Goal: Task Accomplishment & Management: Use online tool/utility

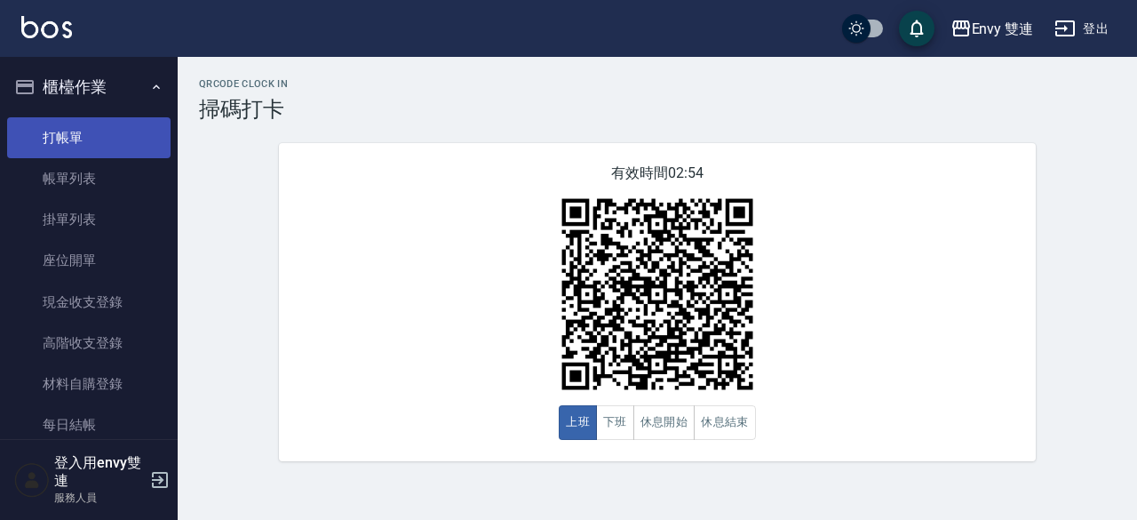
click at [95, 132] on link "打帳單" at bounding box center [88, 137] width 163 height 41
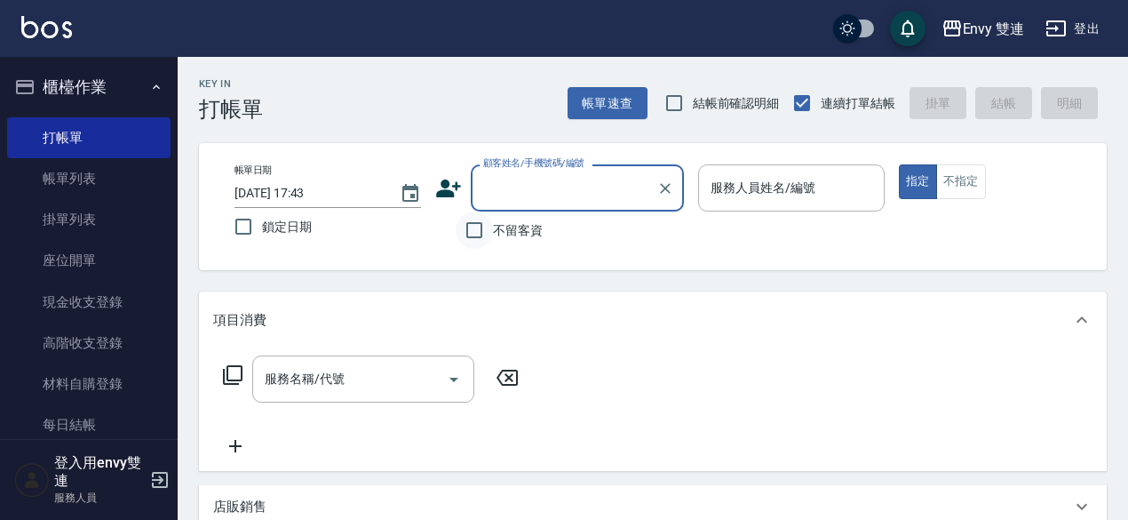
click at [482, 235] on input "不留客資" at bounding box center [474, 229] width 37 height 37
checkbox input "true"
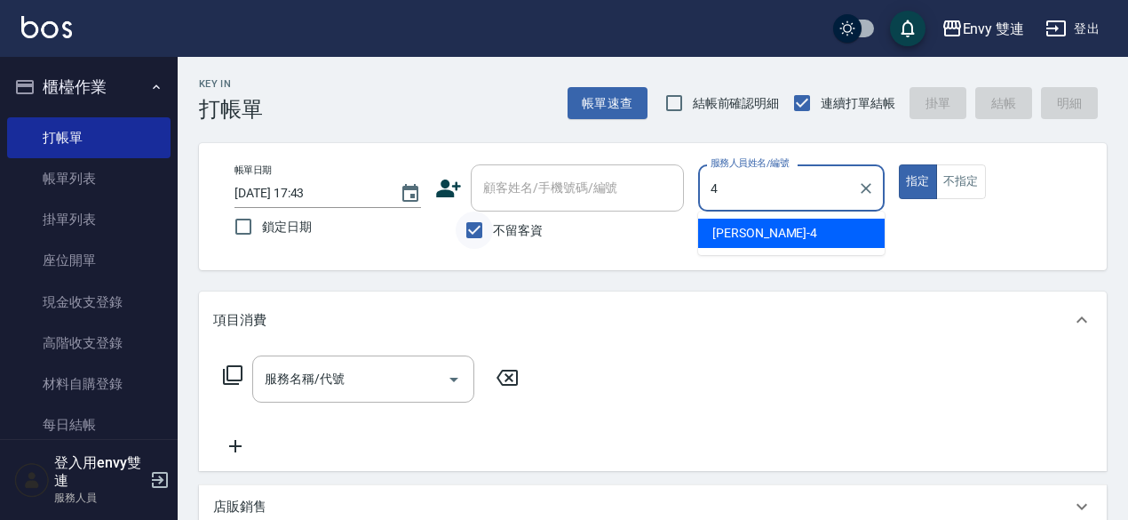
type input "[PERSON_NAME]-4"
type button "true"
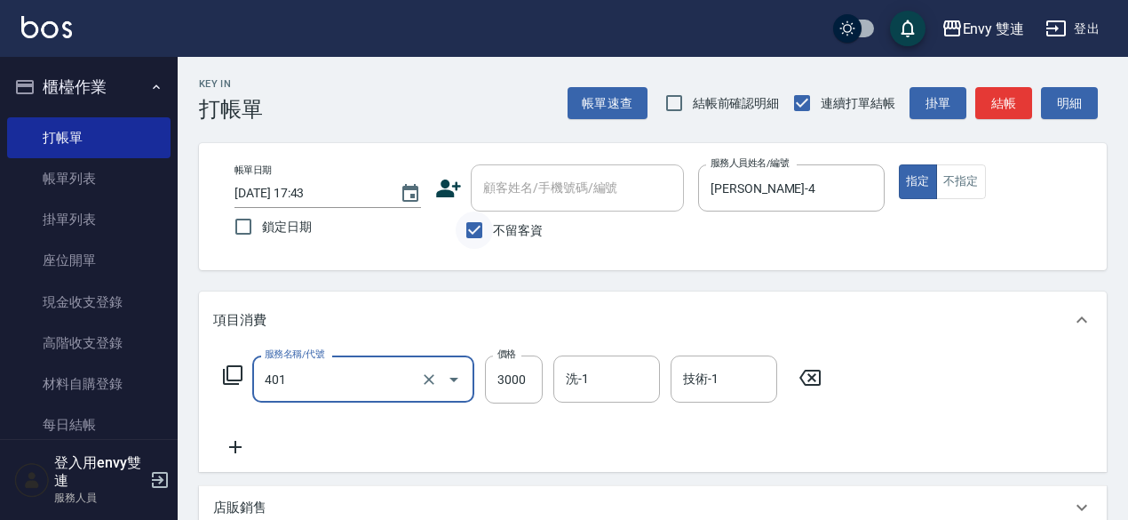
type input "染髮(401)"
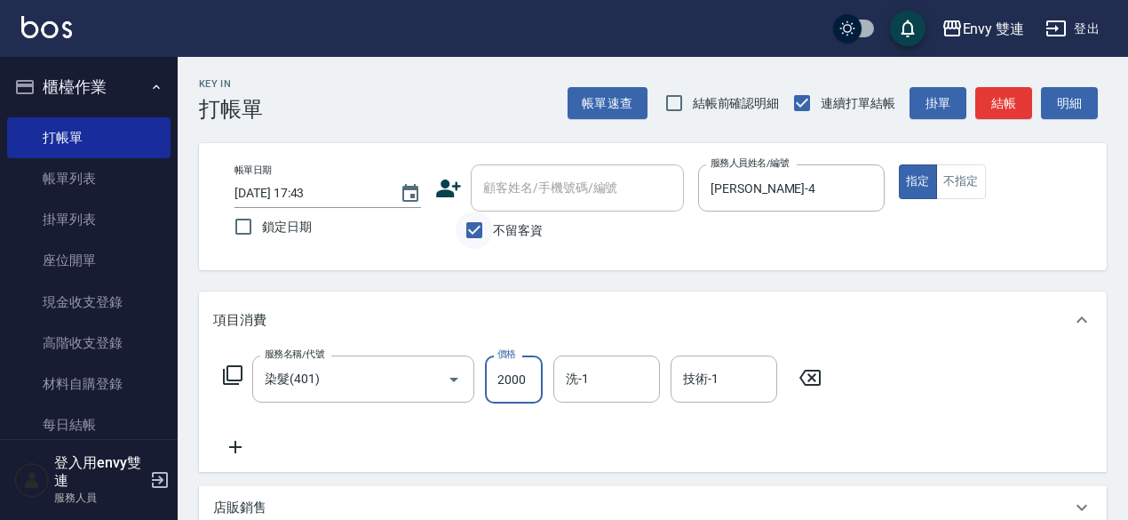
type input "2000"
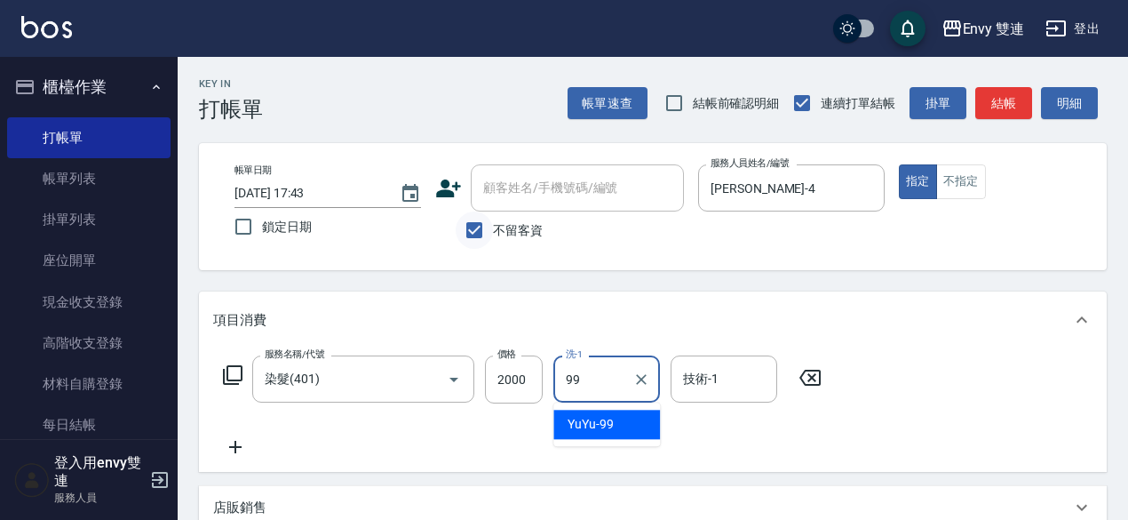
type input "YuYu-99"
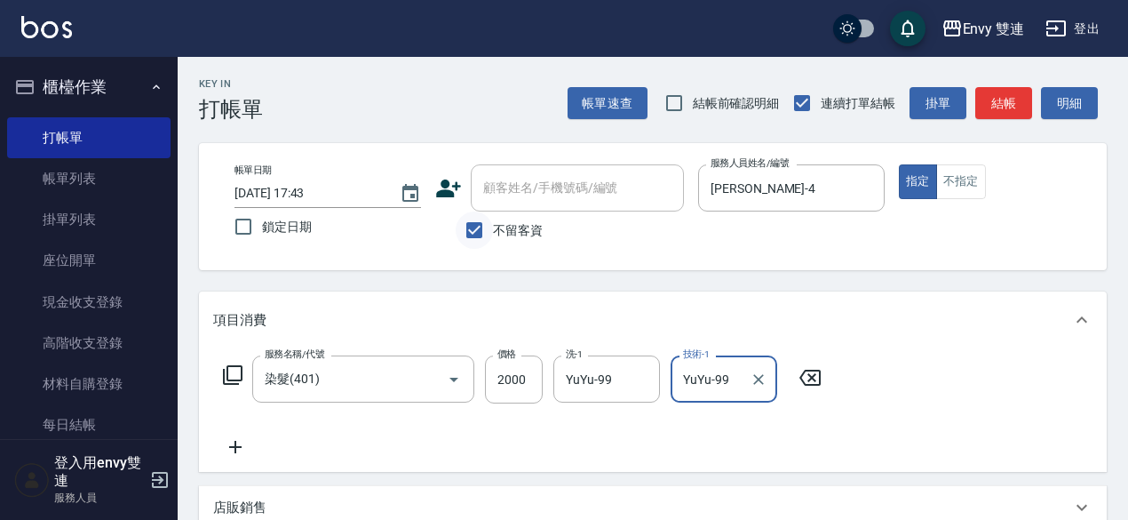
type input "YuYu-99"
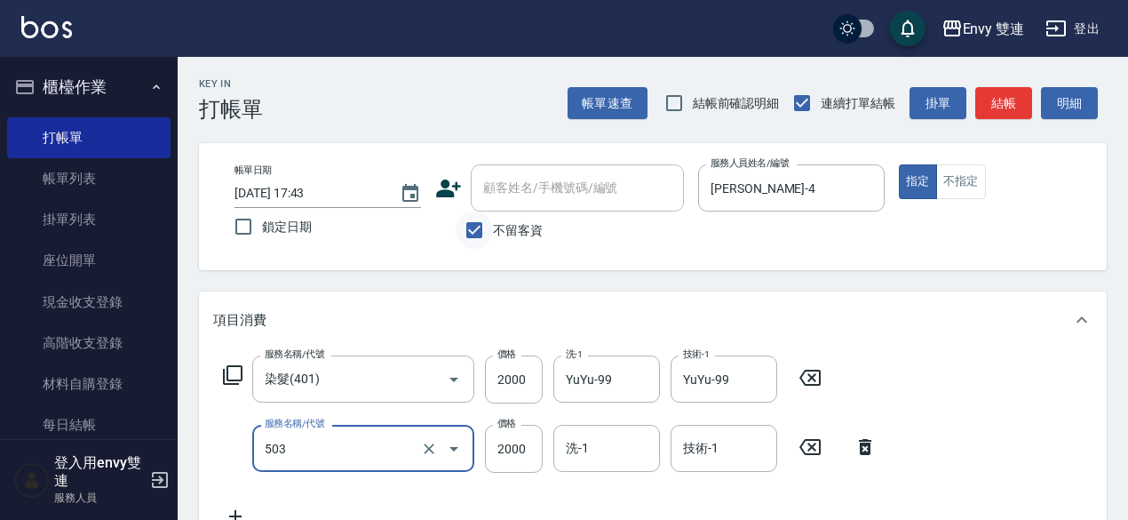
type input "日本結構二段式(503)"
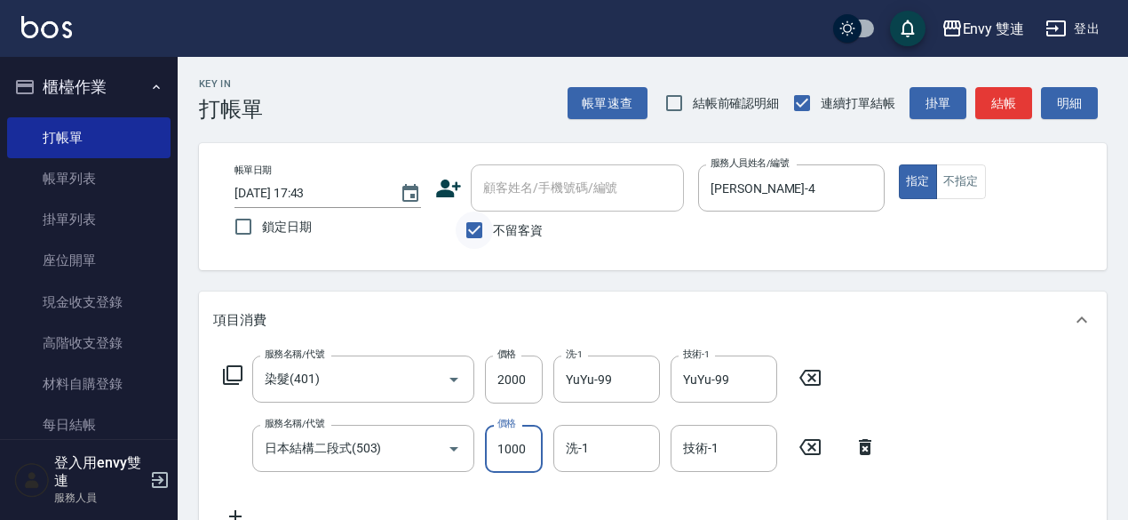
type input "1000"
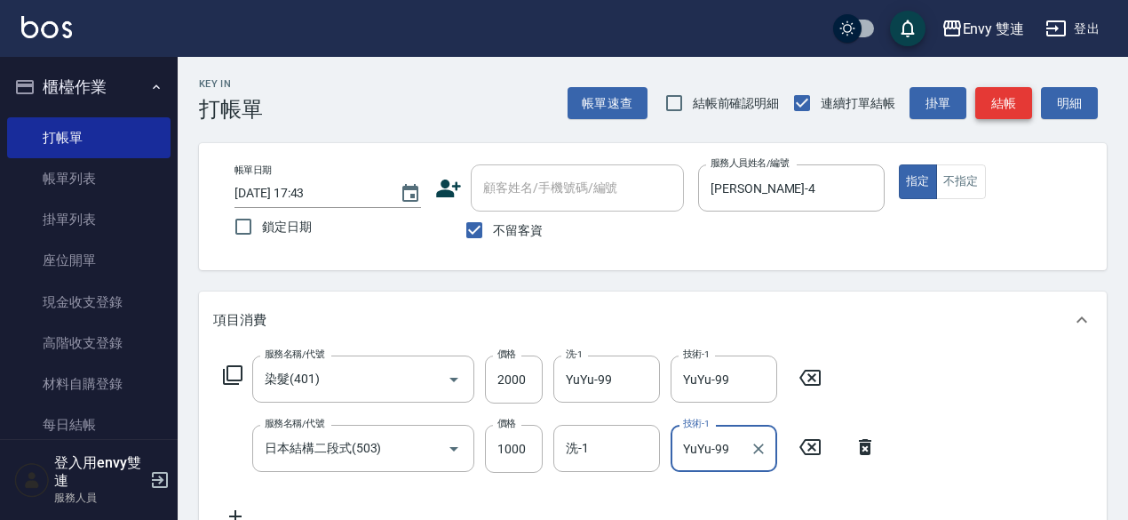
type input "YuYu-99"
click at [1023, 97] on button "結帳" at bounding box center [1003, 103] width 57 height 33
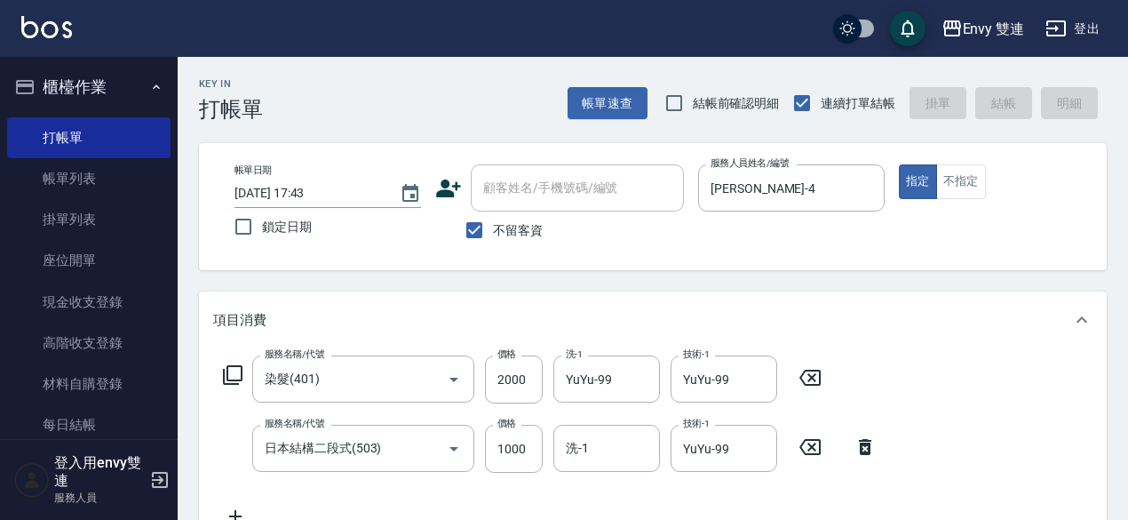
type input "[DATE] 17:44"
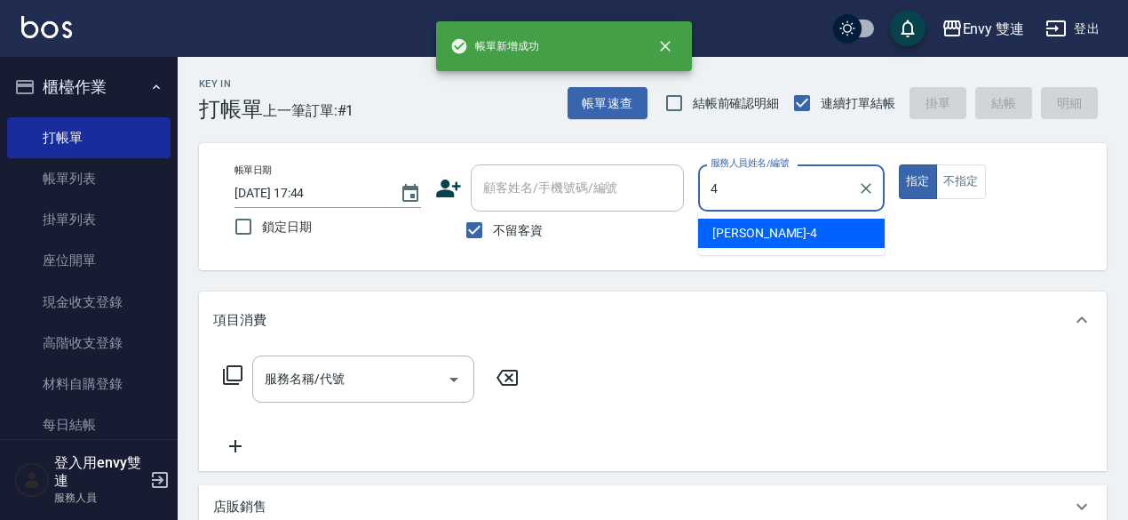
type input "[PERSON_NAME]-4"
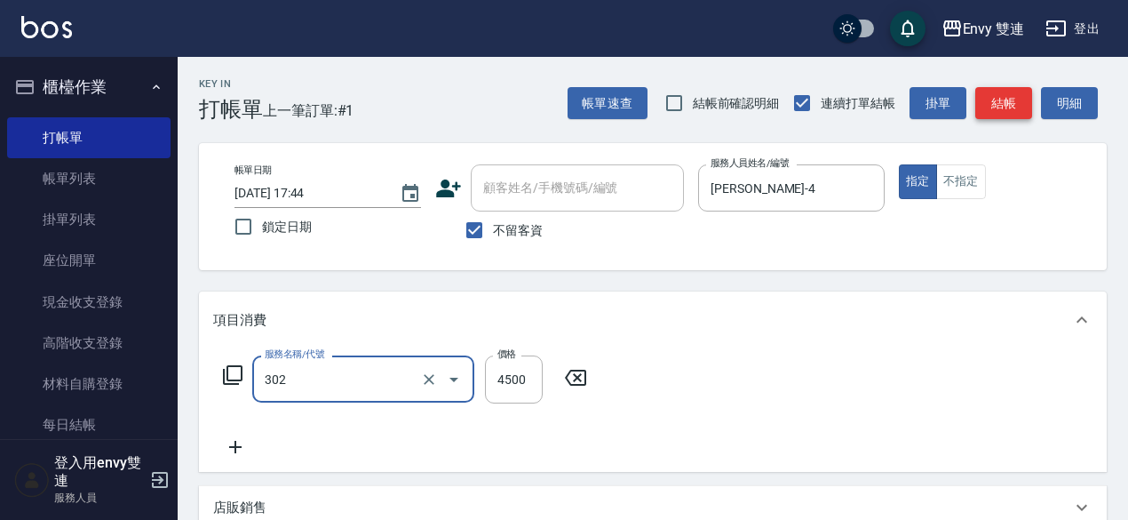
type input "水質感熱塑燙(302)"
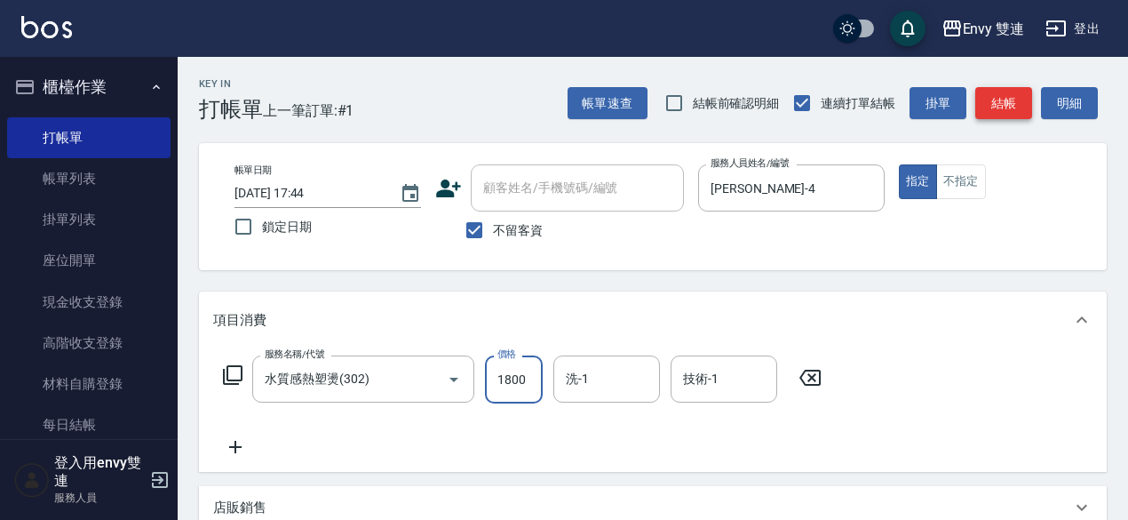
type input "1800"
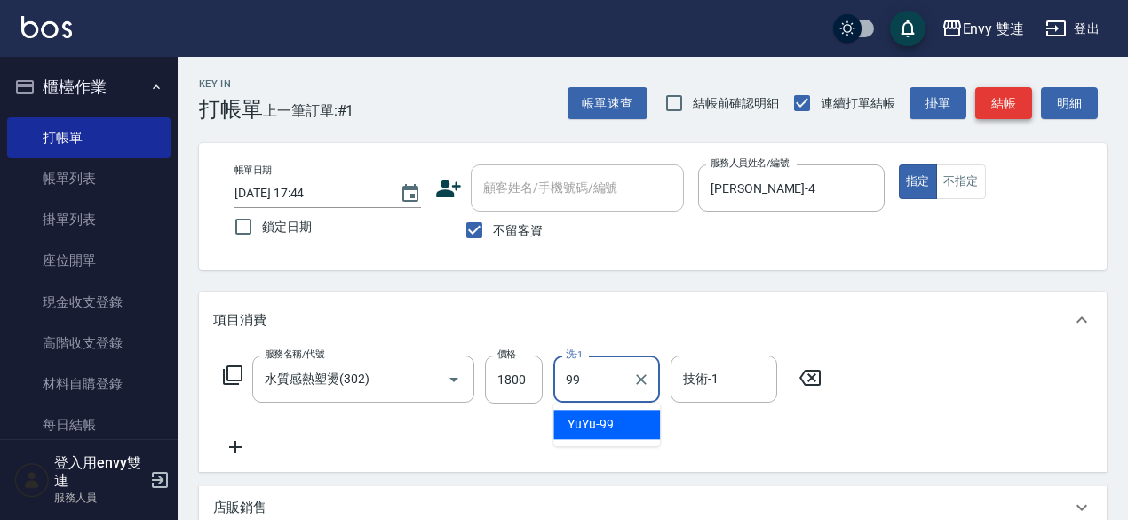
type input "YuYu-99"
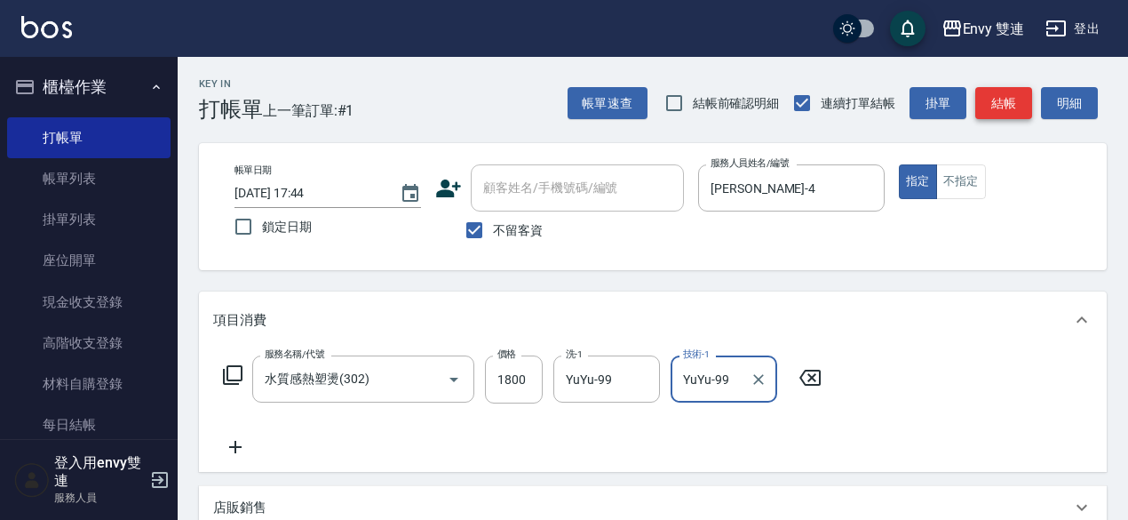
type input "YuYu-99"
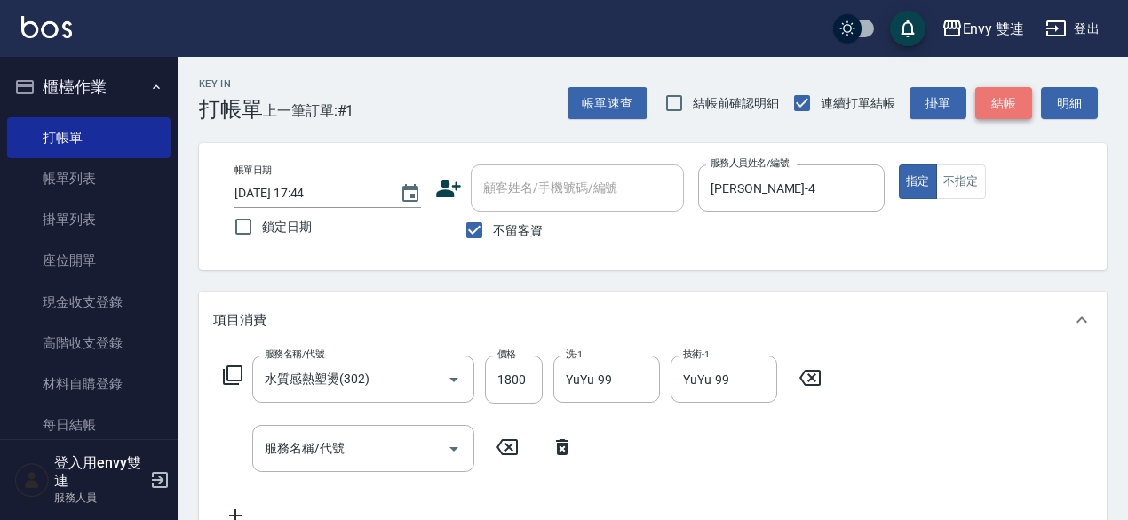
click at [1013, 100] on button "結帳" at bounding box center [1003, 103] width 57 height 33
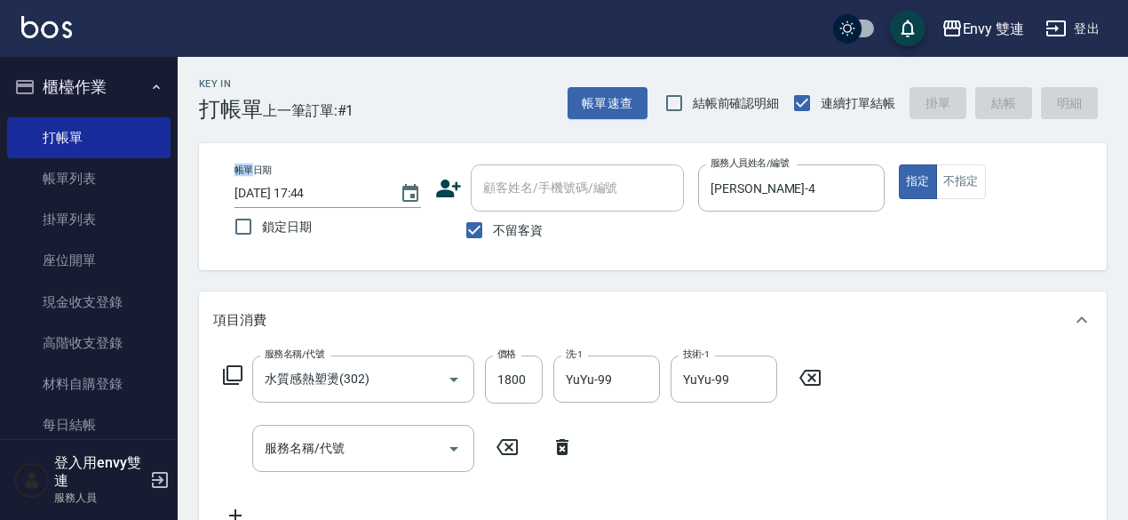
click at [1013, 100] on div "帳單速查 結帳前確認明細 連續打單結帳 掛單 結帳 明細" at bounding box center [837, 102] width 539 height 37
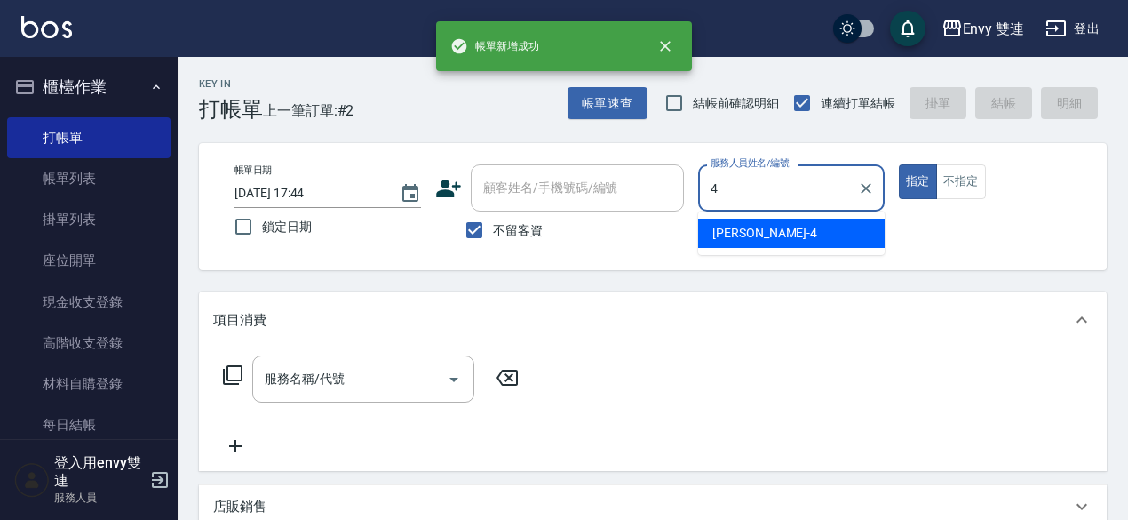
type input "[PERSON_NAME]-4"
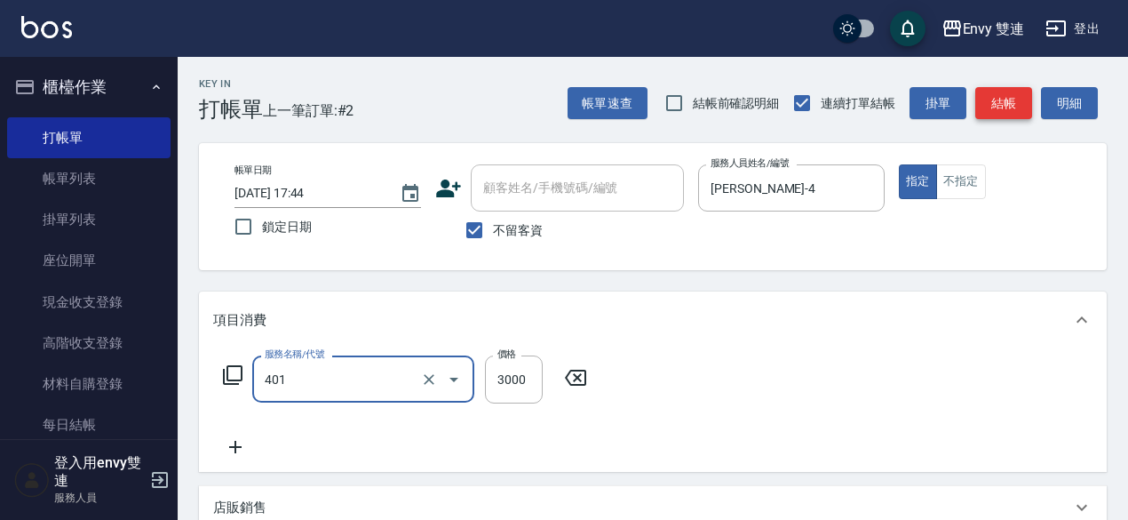
type input "染髮(401)"
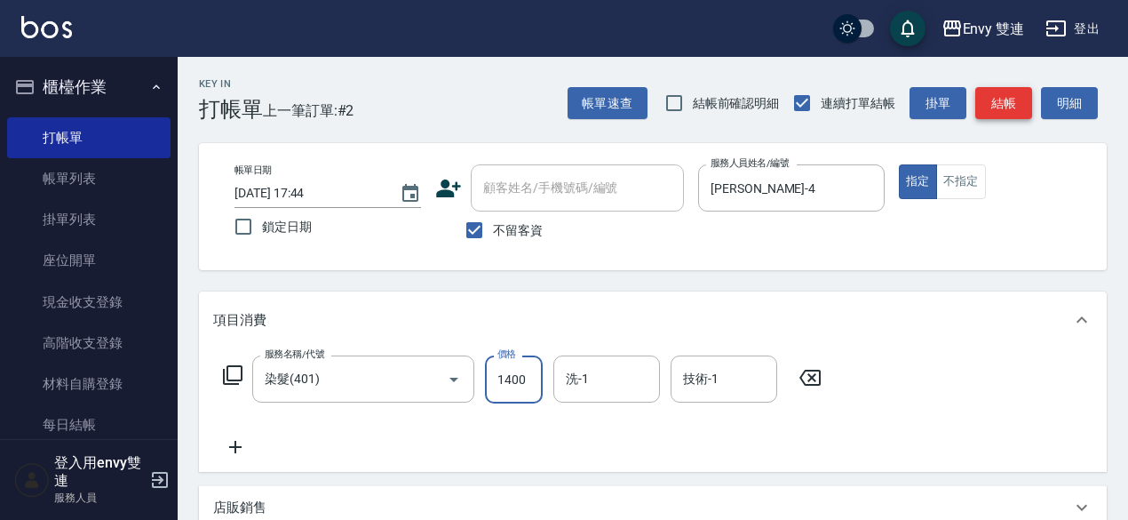
type input "1400"
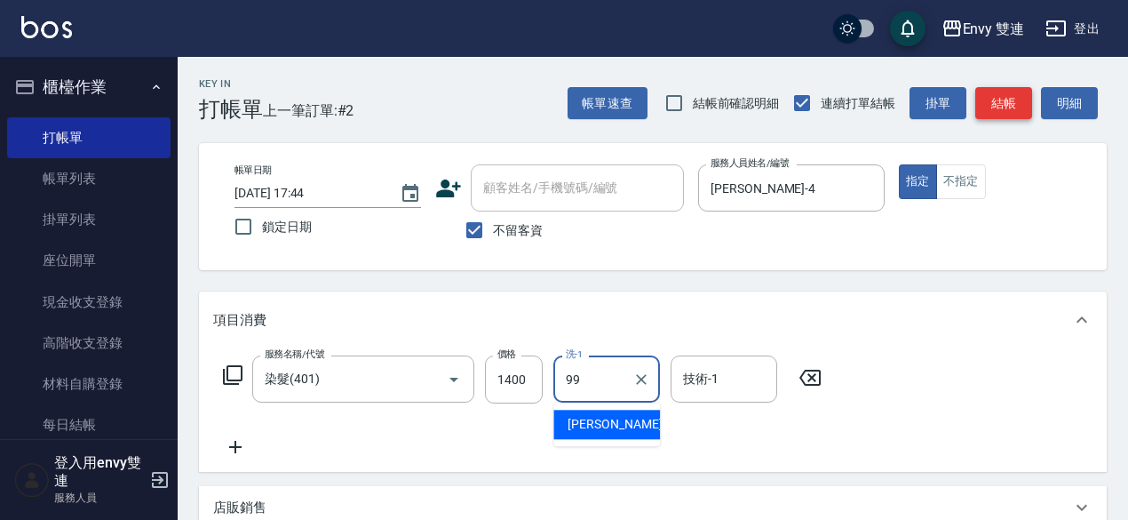
type input "YuYu-99"
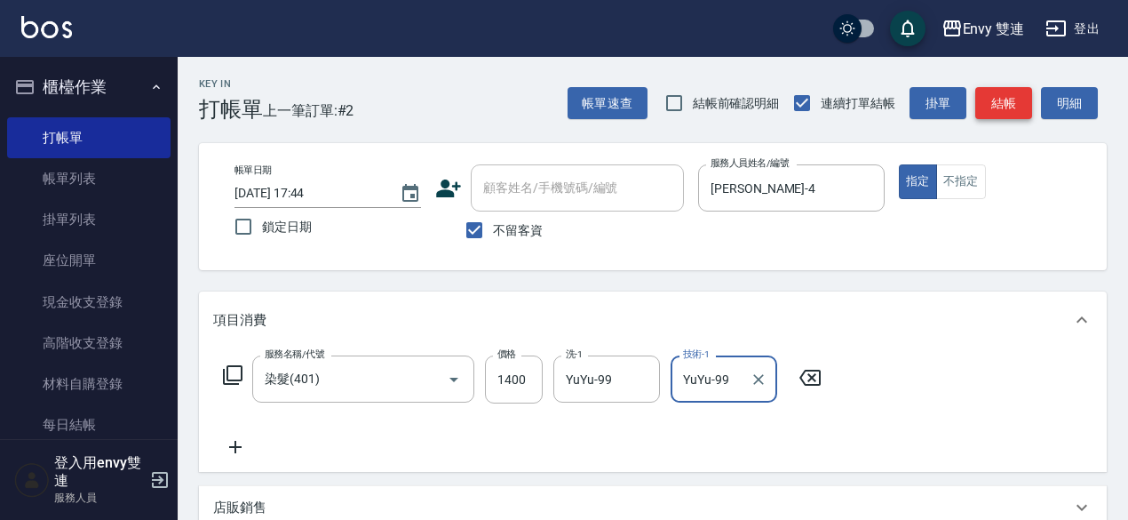
type input "YuYu-99"
click at [1012, 115] on button "結帳" at bounding box center [1003, 103] width 57 height 33
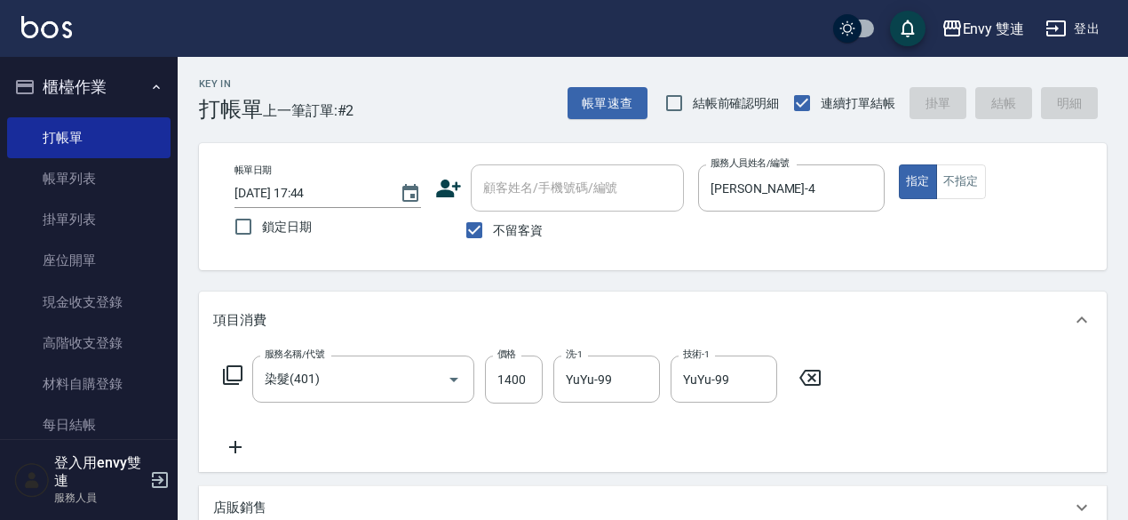
type input "[DATE] 17:45"
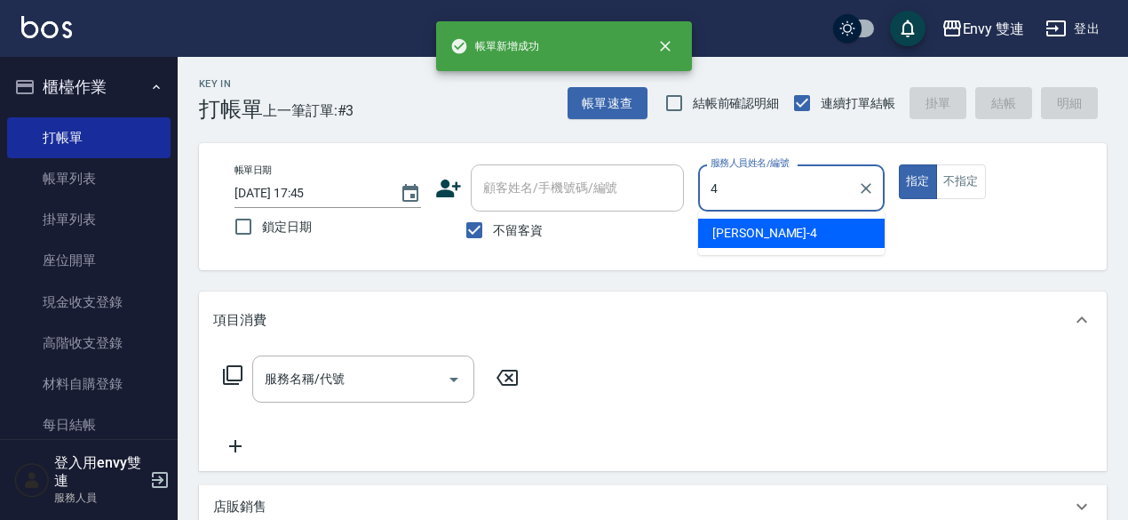
type input "[PERSON_NAME]-4"
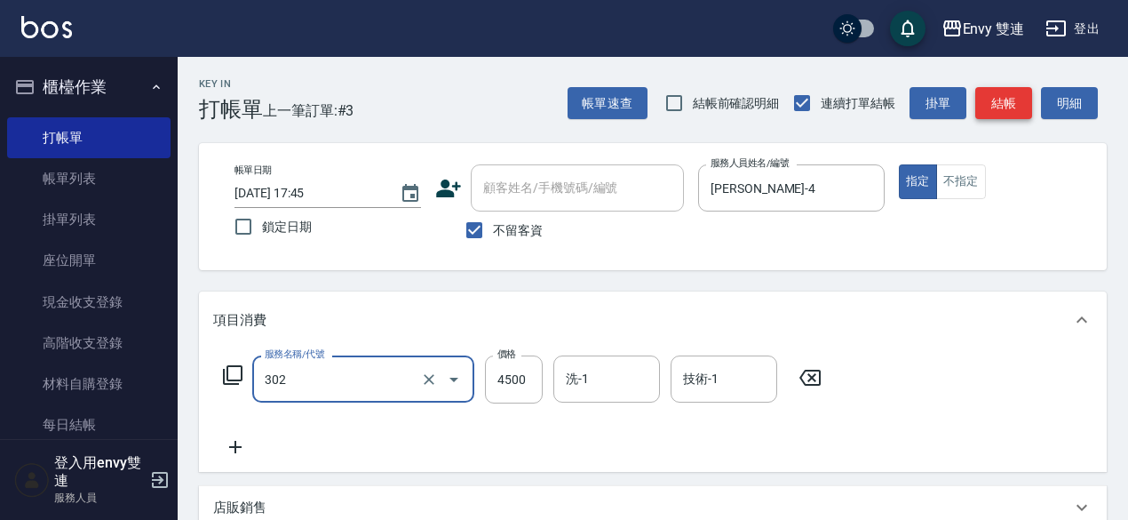
type input "水質感熱塑燙(302)"
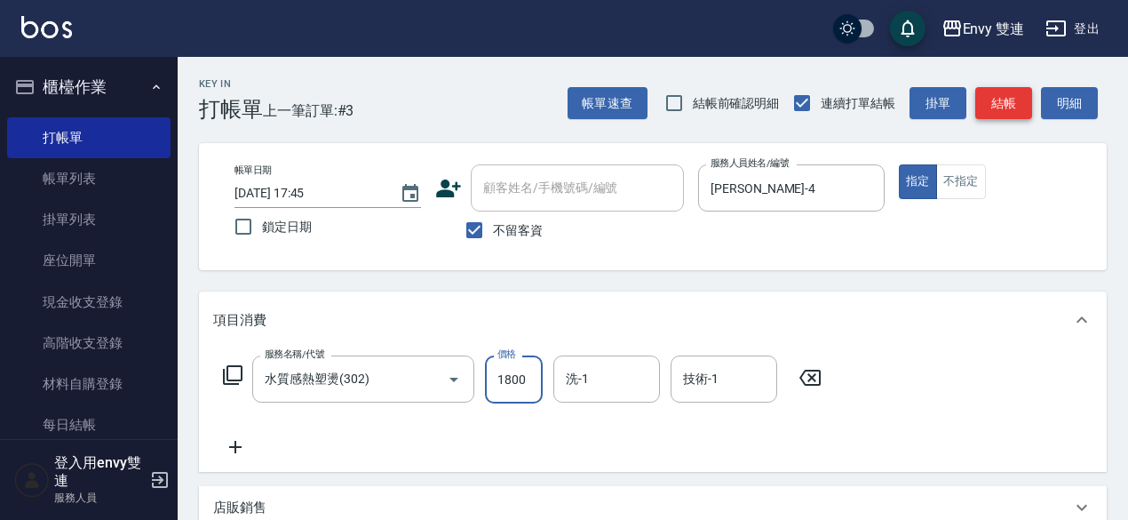
type input "1800"
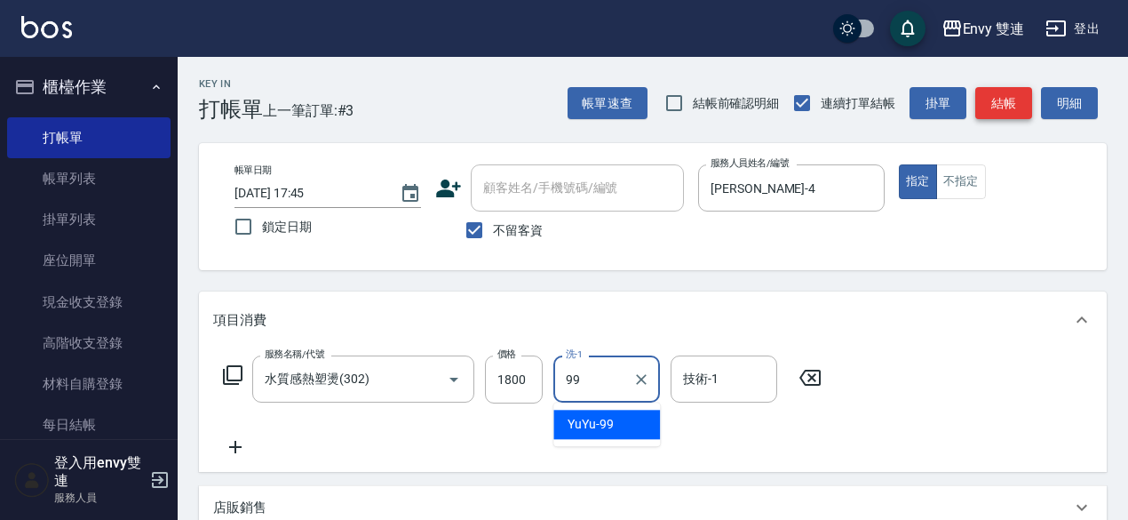
type input "YuYu-99"
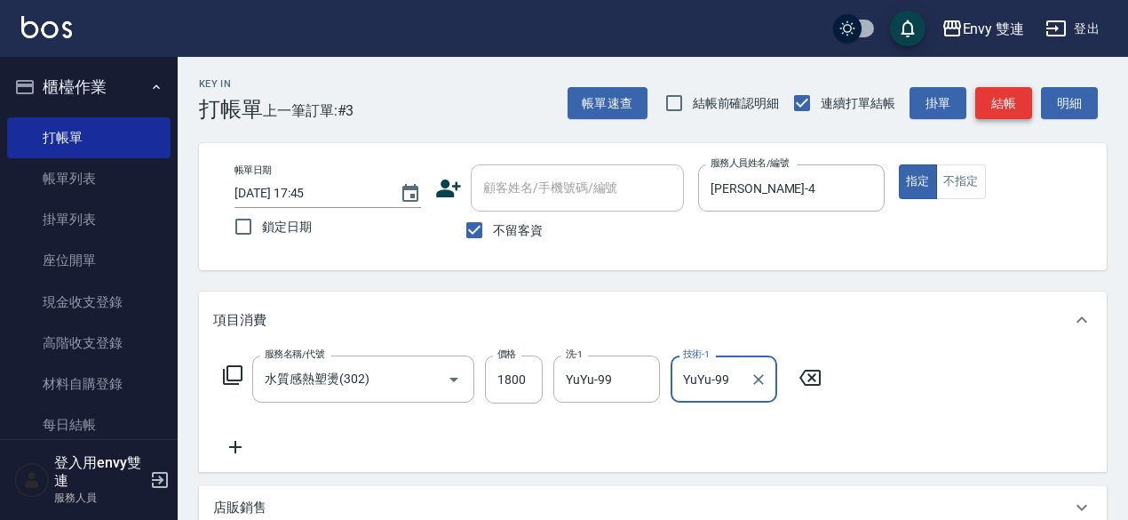
type input "YuYu-99"
click at [995, 100] on button "結帳" at bounding box center [1003, 103] width 57 height 33
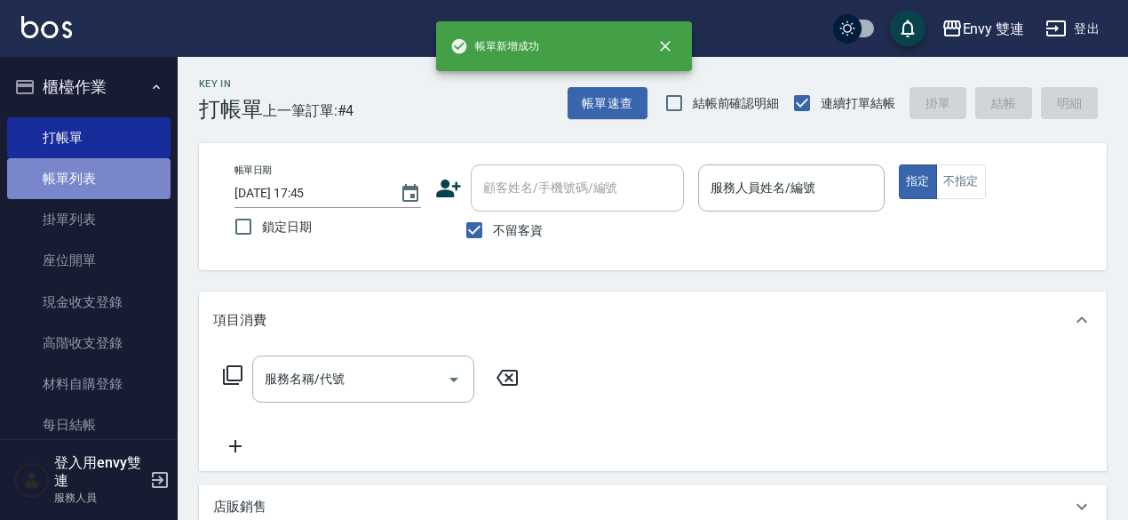
click at [89, 189] on link "帳單列表" at bounding box center [88, 178] width 163 height 41
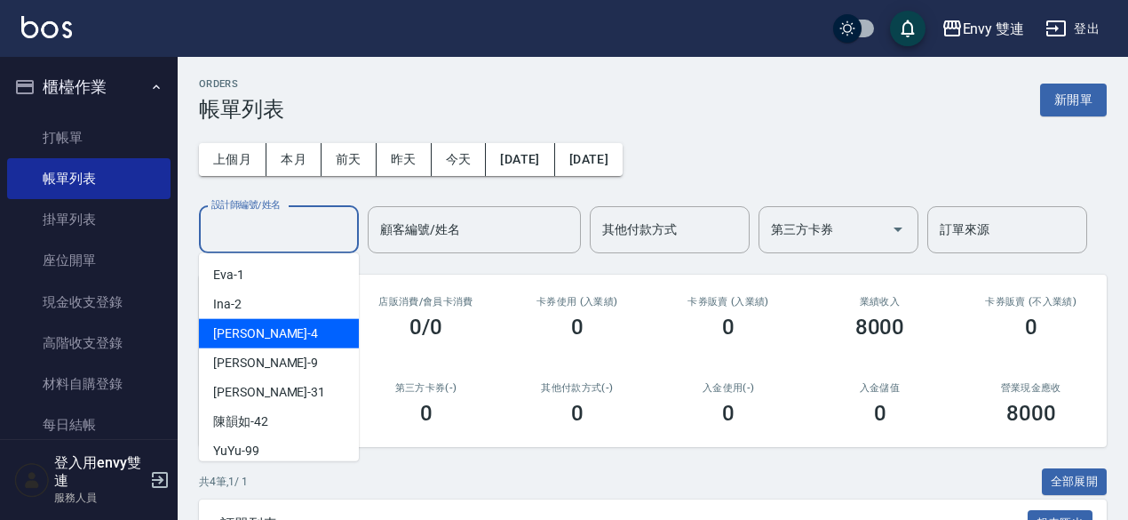
drag, startPoint x: 259, startPoint y: 227, endPoint x: 272, endPoint y: 330, distance: 104.8
click at [272, 330] on body "Envy 雙連 登出 櫃檯作業 打帳單 帳單列表 掛單列表 座位開單 現金收支登錄 高階收支登錄 材料自購登錄 每日結帳 排班表 掃碼打卡 預約管理 預約管理…" at bounding box center [564, 415] width 1128 height 831
click at [272, 330] on div "[PERSON_NAME] -4" at bounding box center [279, 333] width 160 height 29
type input "[PERSON_NAME]-4"
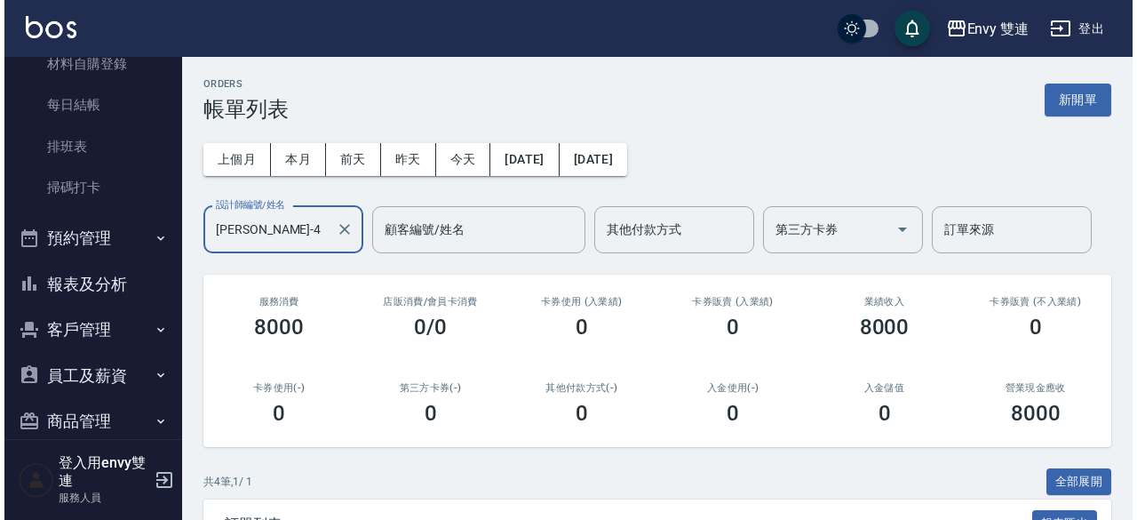
scroll to position [314, 0]
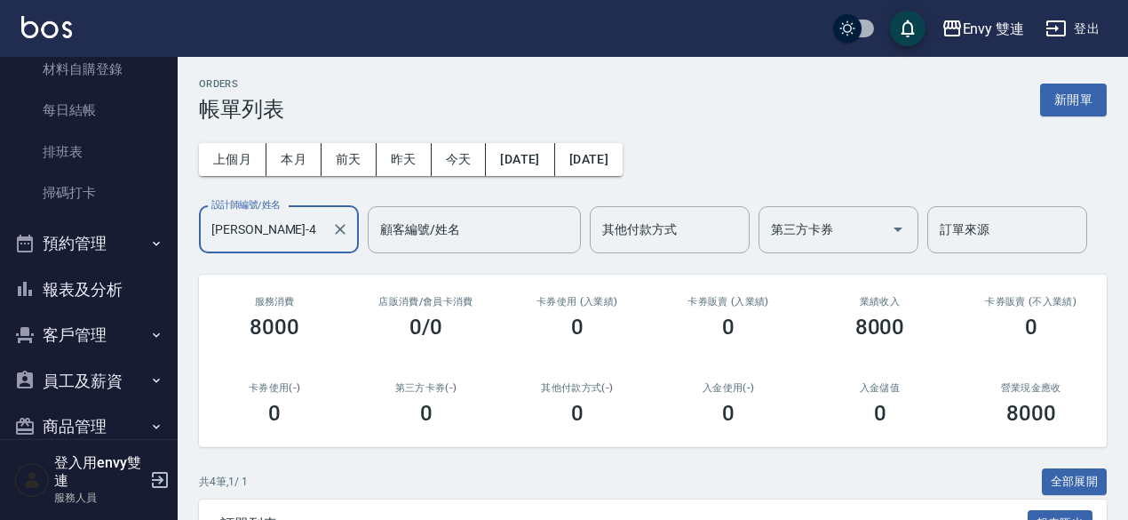
click at [76, 293] on button "報表及分析" at bounding box center [88, 290] width 163 height 46
